Goal: Complete application form

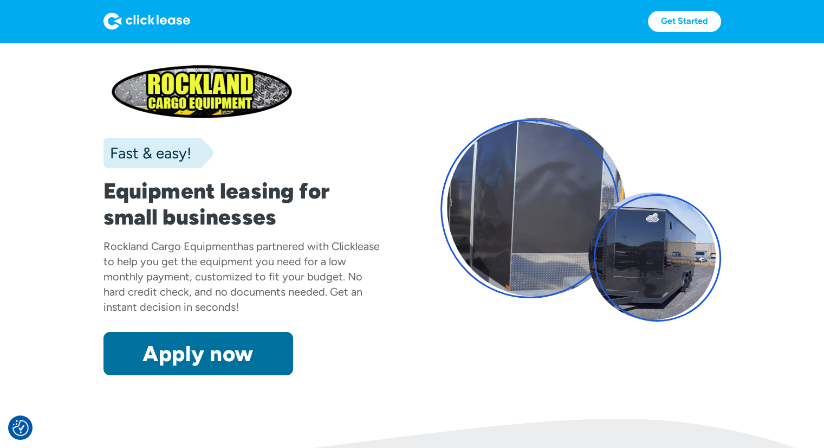
click at [263, 346] on link "Apply now" at bounding box center [198, 353] width 190 height 43
